Goal: Communication & Community: Ask a question

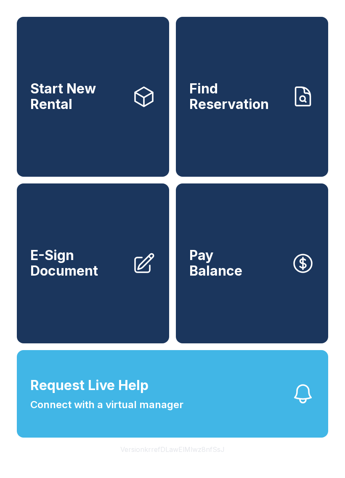
click at [269, 96] on span "Find Reservation" at bounding box center [236, 96] width 95 height 31
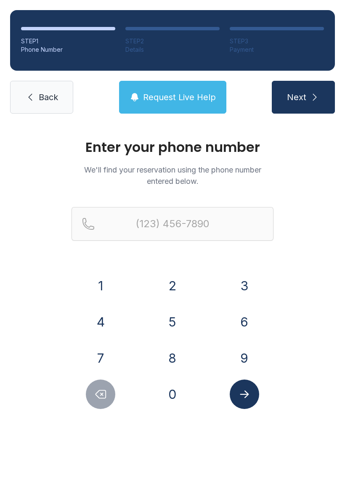
click at [28, 107] on link "Back" at bounding box center [41, 97] width 63 height 33
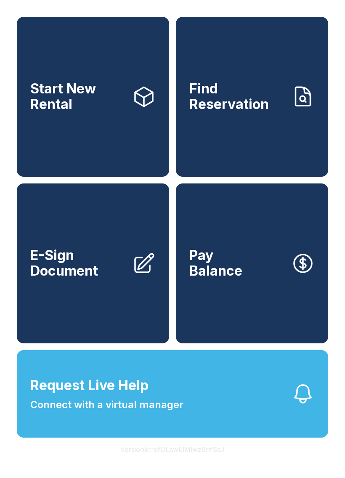
click at [254, 424] on button "Request Live Help Connect with a virtual manager" at bounding box center [172, 394] width 311 height 88
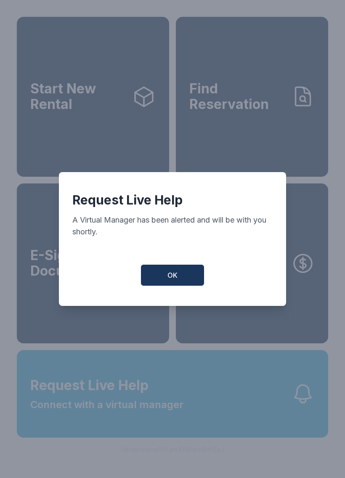
click at [168, 277] on span "OK" at bounding box center [172, 275] width 10 height 10
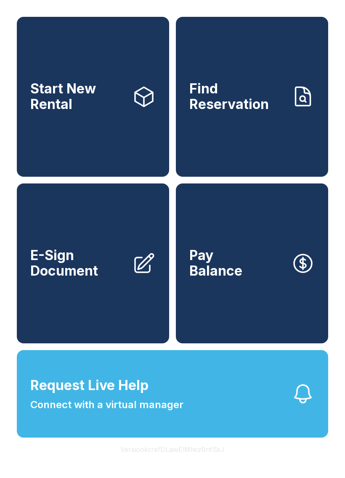
click at [168, 277] on span "OK" at bounding box center [173, 273] width 10 height 10
click at [271, 394] on button "Request Live Help Connect with a virtual manager" at bounding box center [172, 394] width 311 height 88
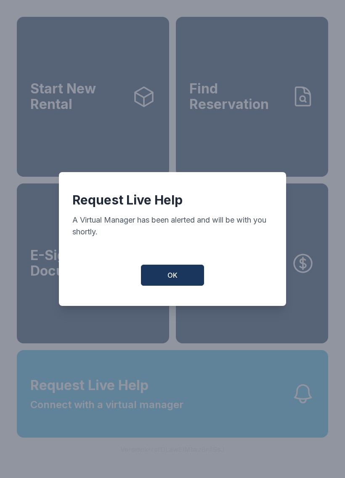
click at [194, 282] on button "OK" at bounding box center [172, 275] width 63 height 21
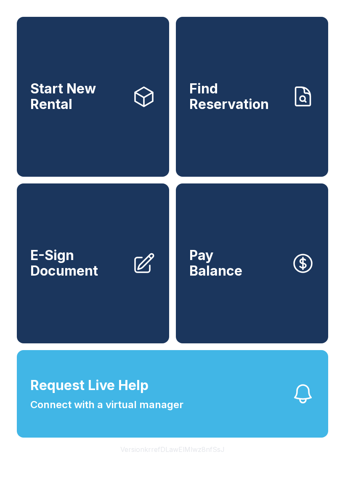
click at [79, 412] on span "Connect with a virtual manager" at bounding box center [106, 404] width 153 height 15
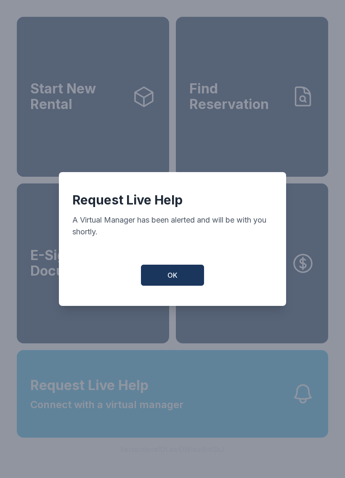
click at [154, 271] on button "OK" at bounding box center [172, 275] width 63 height 21
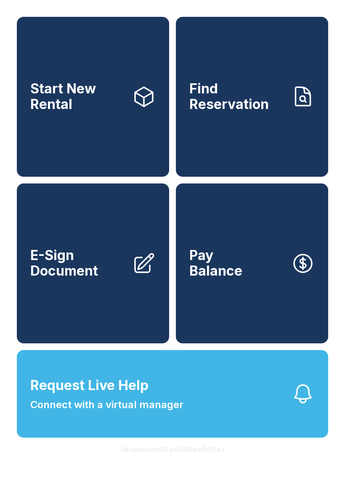
click at [309, 399] on button "Request Live Help Connect with a virtual manager" at bounding box center [172, 394] width 311 height 88
click at [234, 410] on button "Request Live Help Connect with a virtual manager" at bounding box center [172, 394] width 311 height 88
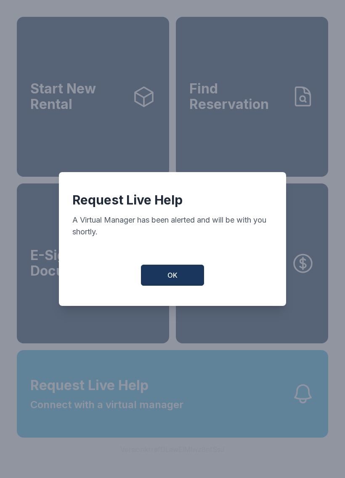
click at [169, 280] on span "OK" at bounding box center [172, 275] width 10 height 10
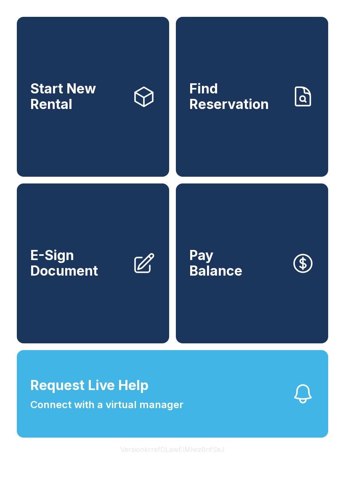
click at [241, 436] on button "Request Live Help Connect with a virtual manager" at bounding box center [172, 394] width 311 height 88
click at [269, 423] on button "Request Live Help Connect with a virtual manager" at bounding box center [172, 394] width 311 height 88
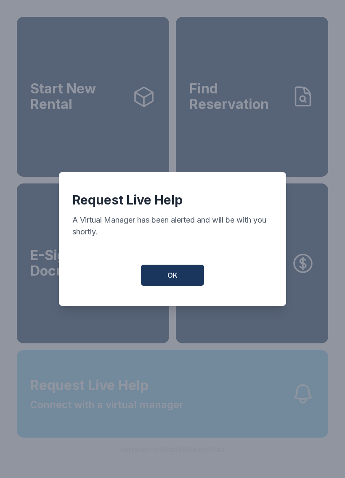
click at [269, 422] on div "Request Live Help A Virtual Manager has been alerted and will be with you short…" at bounding box center [172, 239] width 345 height 478
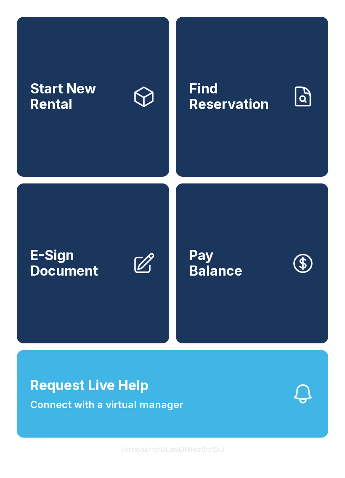
click at [245, 435] on button "Request Live Help Connect with a virtual manager" at bounding box center [172, 394] width 311 height 88
click at [246, 419] on button "Request Live Help Connect with a virtual manager" at bounding box center [172, 394] width 311 height 88
click at [255, 428] on button "Request Live Help Connect with a virtual manager" at bounding box center [172, 394] width 311 height 88
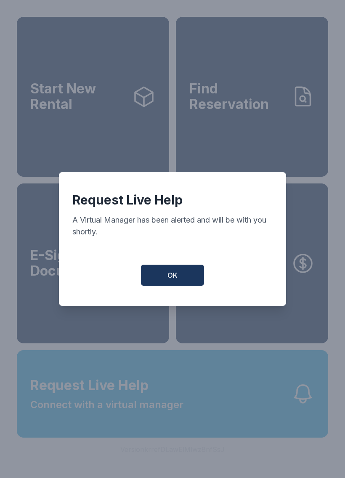
click at [162, 272] on button "OK" at bounding box center [172, 275] width 63 height 21
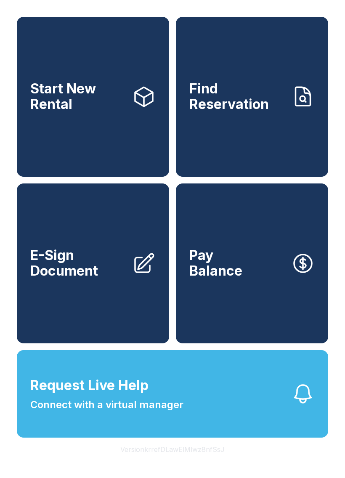
click at [208, 397] on button "Request Live Help Connect with a virtual manager" at bounding box center [172, 394] width 311 height 88
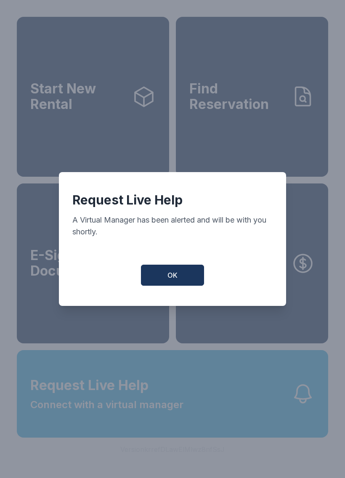
click at [154, 278] on button "OK" at bounding box center [172, 275] width 63 height 21
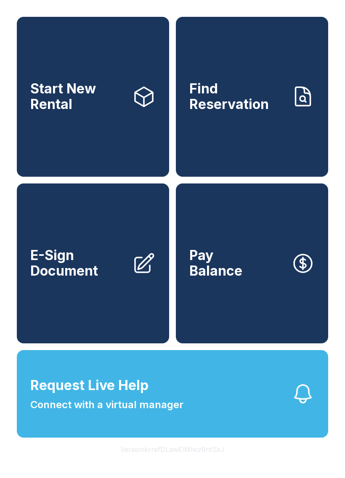
click at [315, 406] on button "Request Live Help Connect with a virtual manager" at bounding box center [172, 394] width 311 height 88
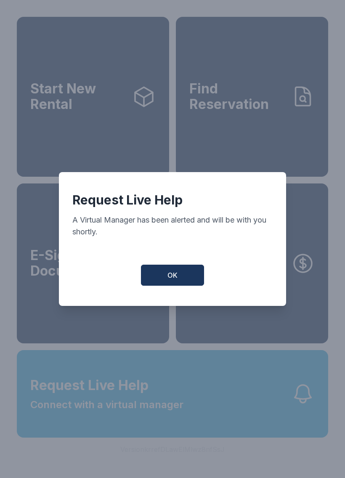
click at [189, 284] on button "OK" at bounding box center [172, 275] width 63 height 21
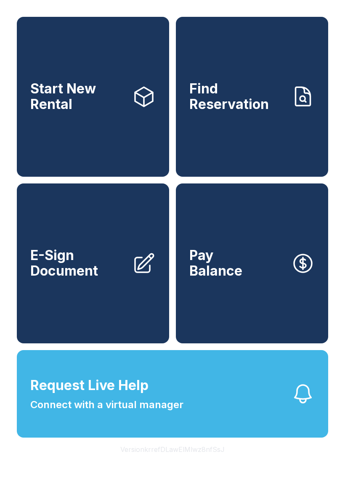
click at [299, 403] on icon "button" at bounding box center [303, 394] width 16 height 18
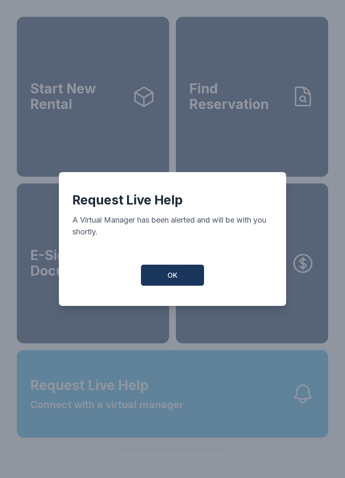
click at [168, 286] on button "OK" at bounding box center [172, 275] width 63 height 21
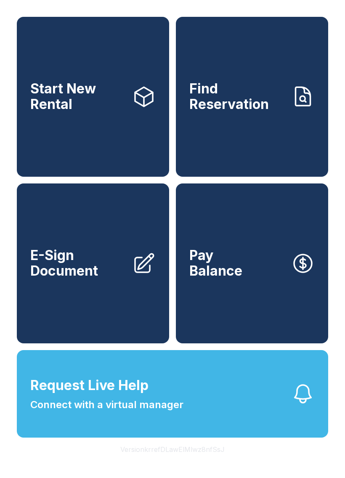
click at [221, 403] on button "Request Live Help Connect with a virtual manager" at bounding box center [172, 394] width 311 height 88
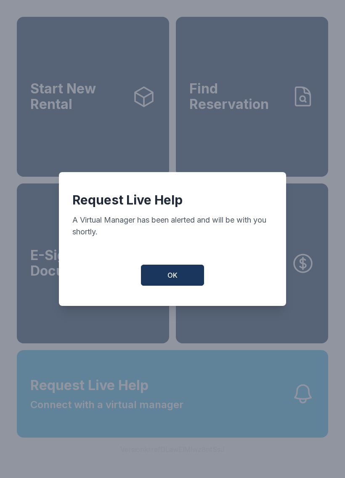
click at [153, 271] on button "OK" at bounding box center [172, 275] width 63 height 21
